Goal: Transaction & Acquisition: Purchase product/service

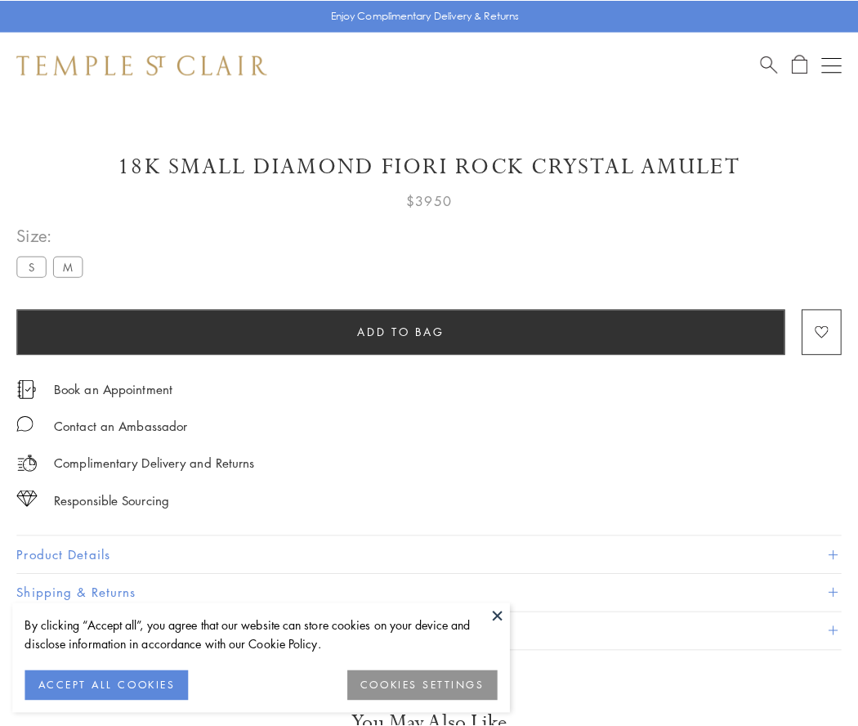
scroll to position [16, 0]
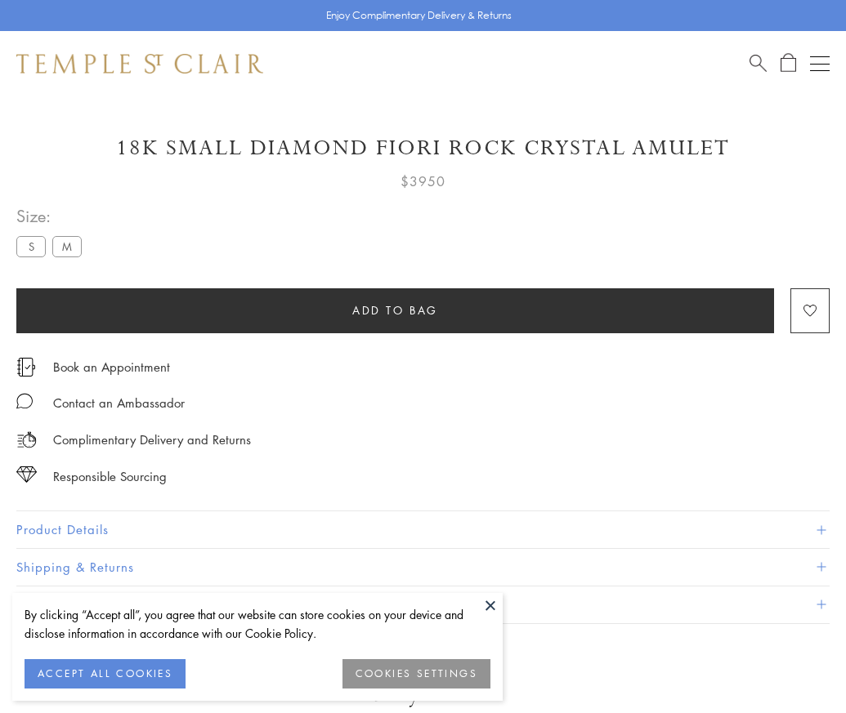
click at [395, 310] on span "Add to bag" at bounding box center [395, 311] width 86 height 18
